Goal: Task Accomplishment & Management: Use online tool/utility

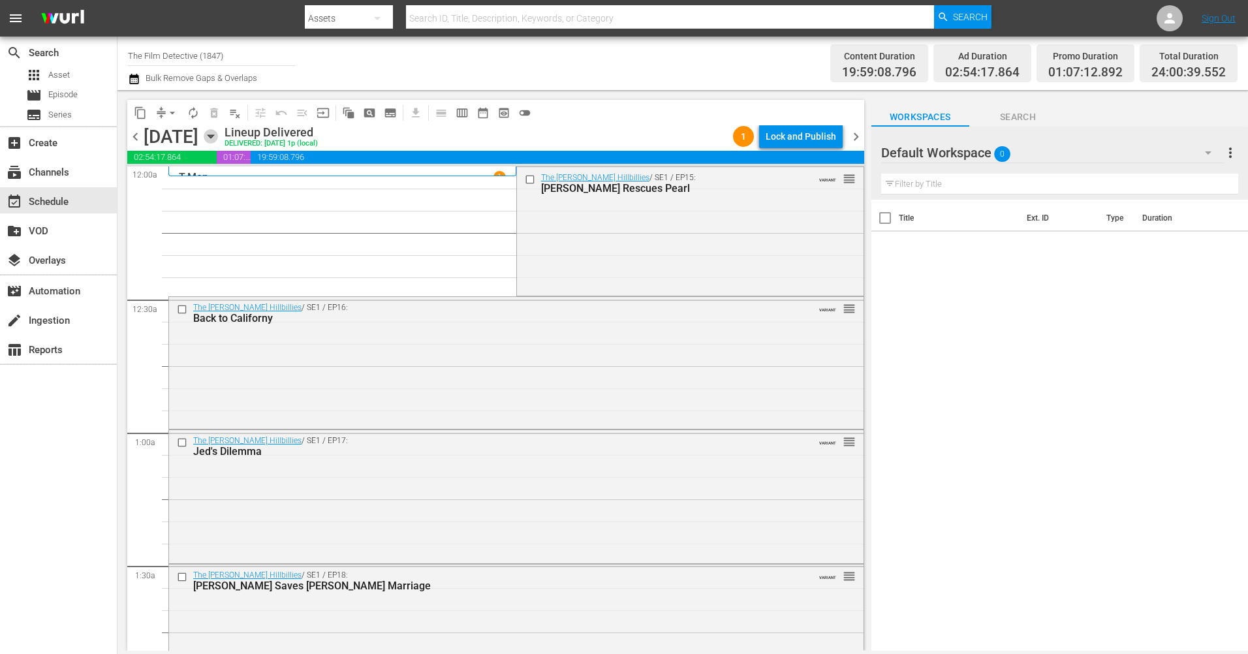
click at [213, 136] on icon "button" at bounding box center [211, 136] width 6 height 3
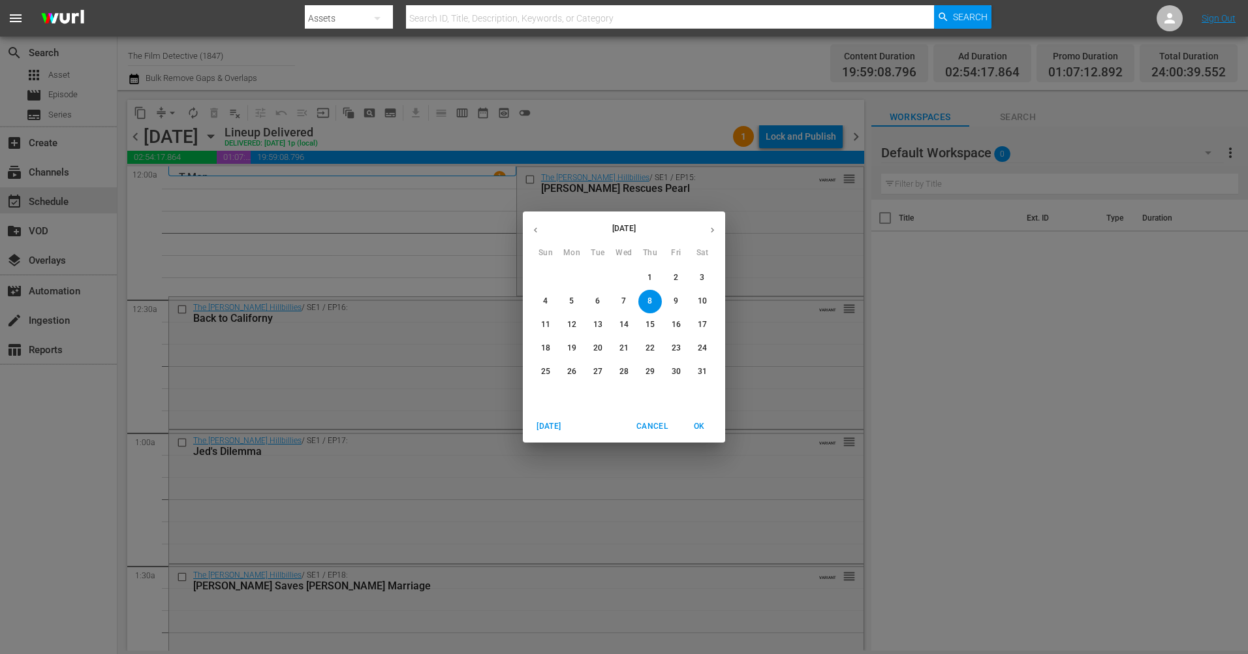
click at [709, 234] on icon "button" at bounding box center [712, 230] width 10 height 10
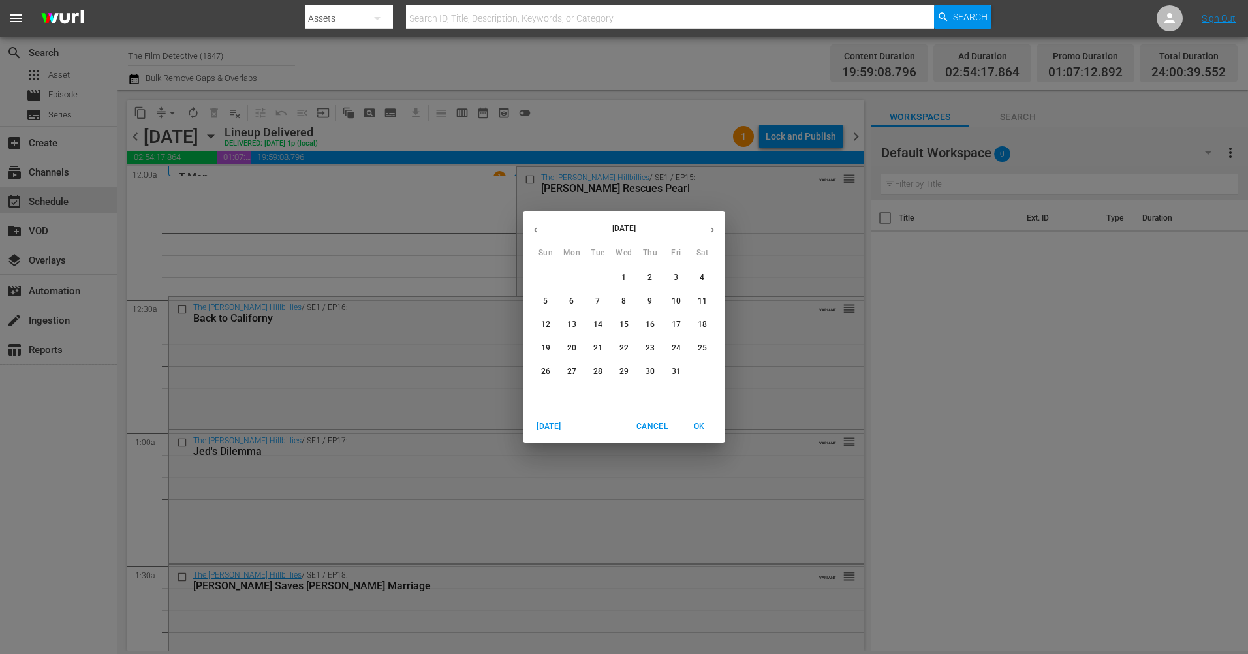
click at [707, 234] on button "button" at bounding box center [712, 229] width 25 height 25
click at [527, 225] on button "button" at bounding box center [535, 229] width 25 height 25
click at [649, 273] on p "2" at bounding box center [649, 277] width 5 height 11
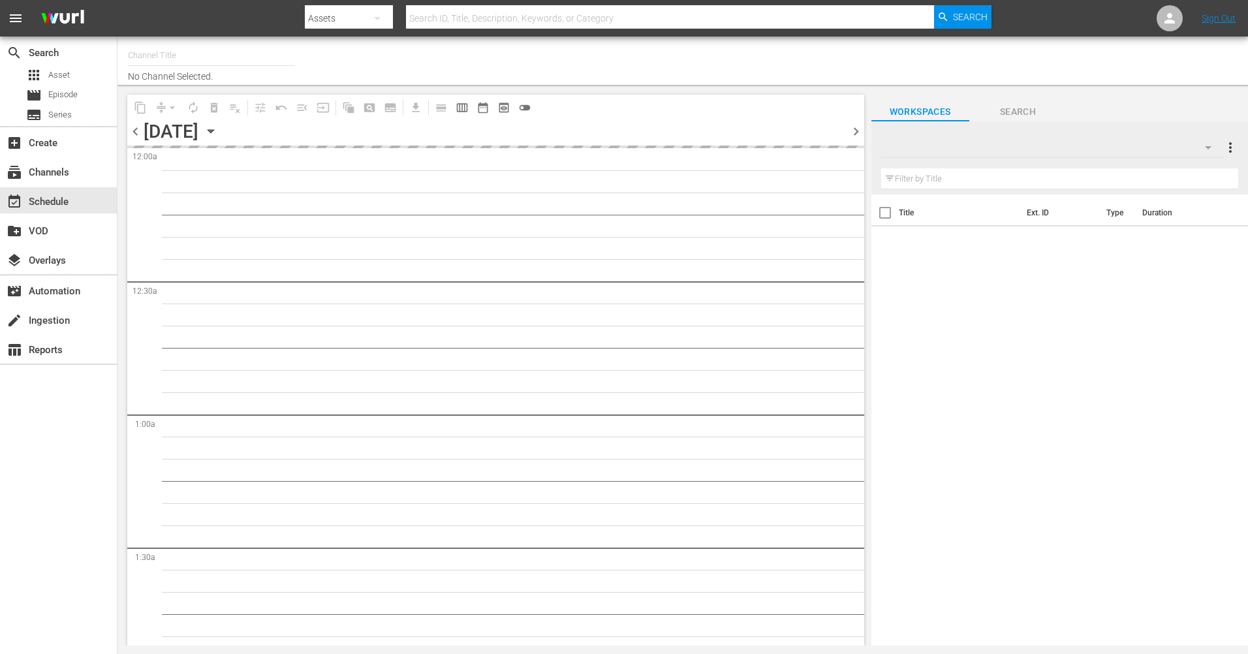
click at [857, 137] on span "chevron_right" at bounding box center [856, 131] width 16 height 16
type input "The Film Detective (1847)"
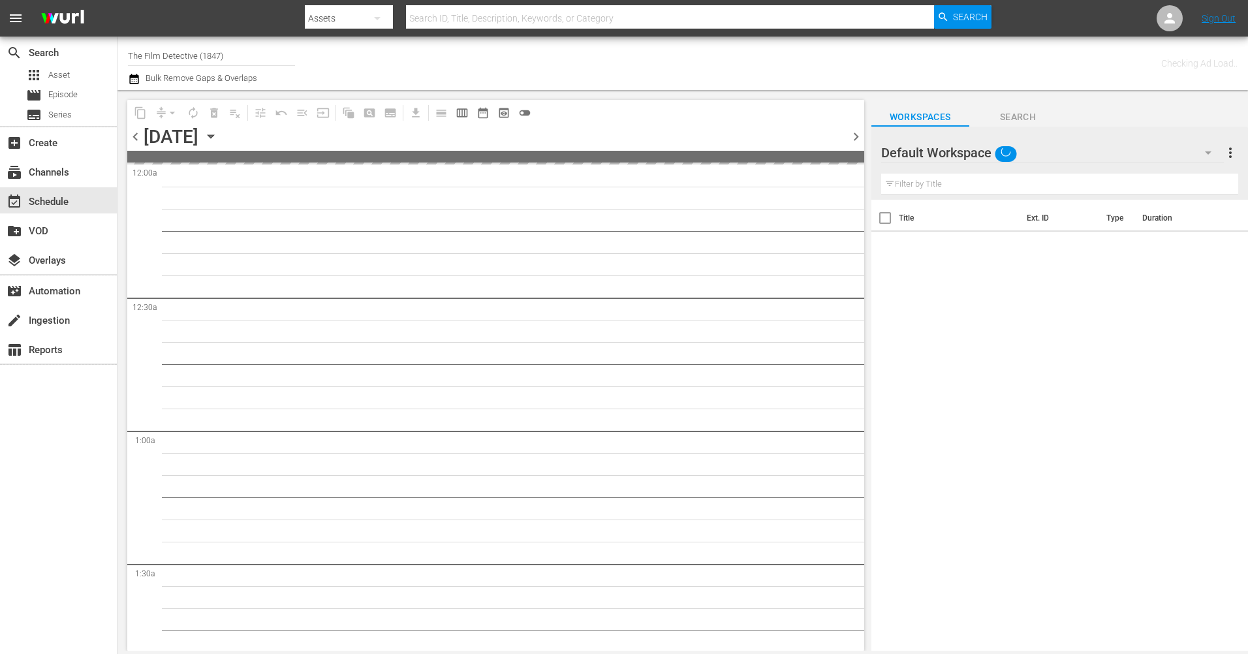
click at [136, 140] on span "chevron_left" at bounding box center [135, 137] width 16 height 16
